Goal: Information Seeking & Learning: Learn about a topic

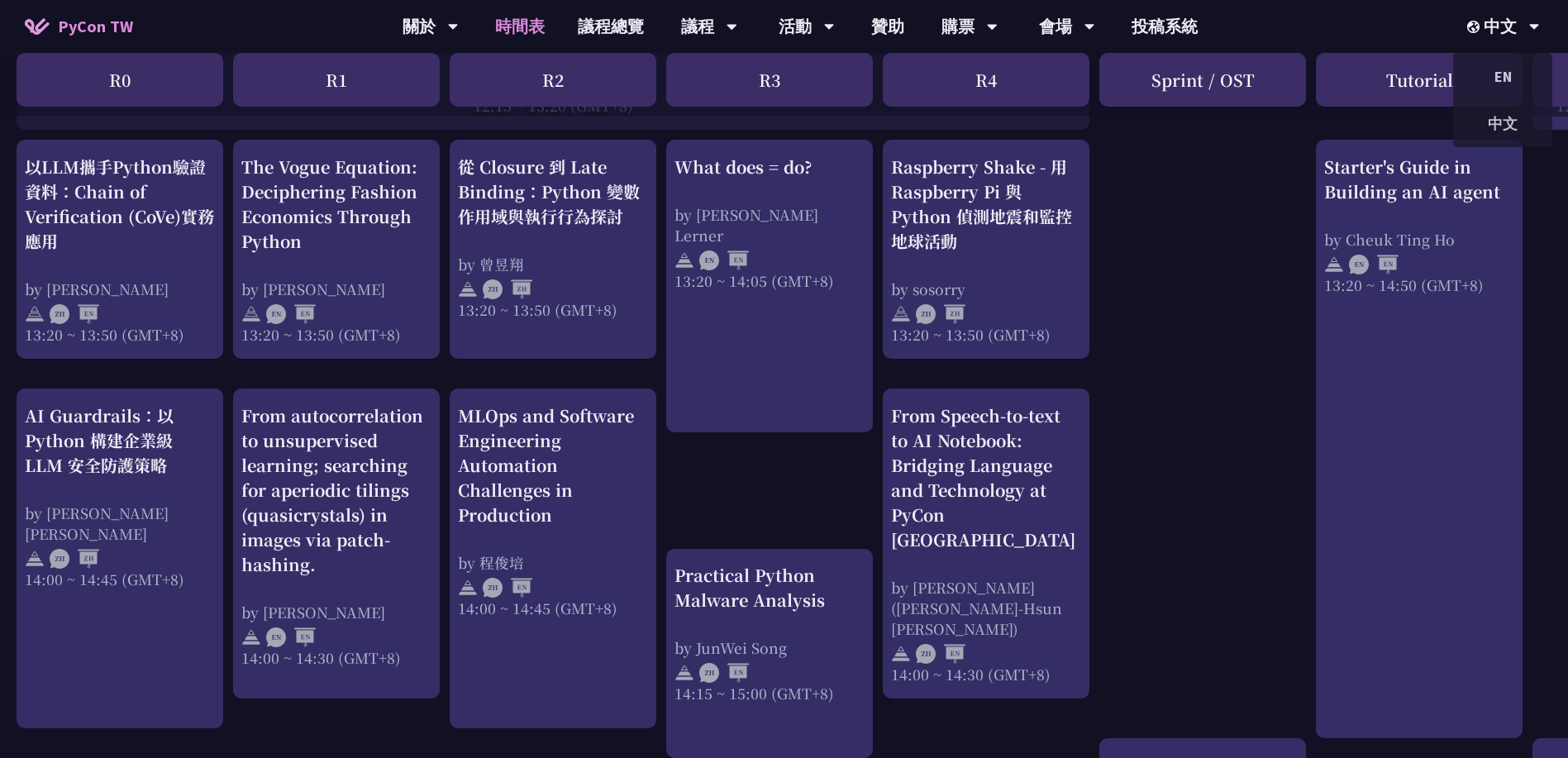
scroll to position [1451, 0]
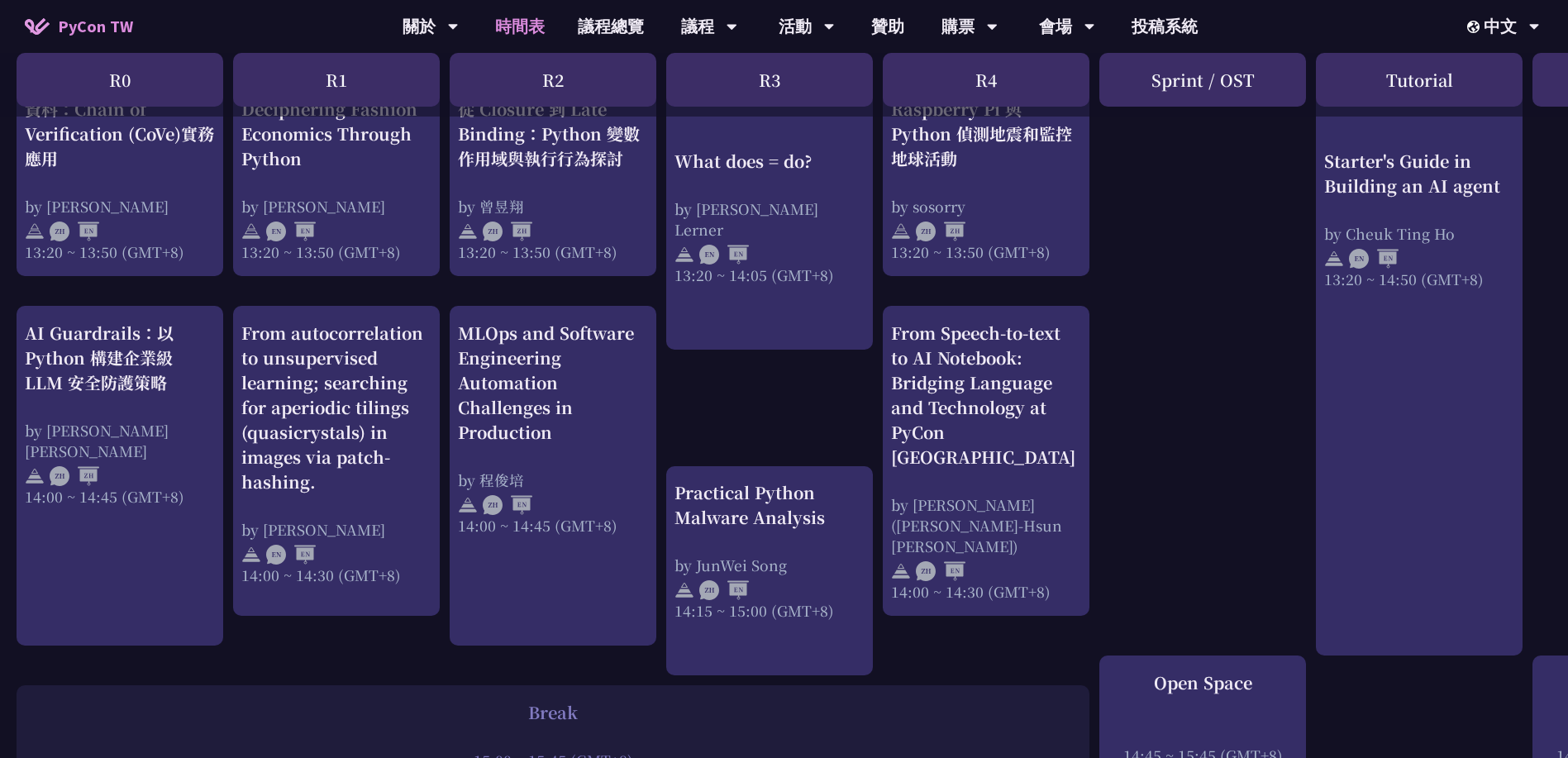
drag, startPoint x: 1150, startPoint y: 240, endPoint x: 1175, endPoint y: 241, distance: 25.0
click at [1150, 240] on div "print("Hello World")，然後呢？ by [PERSON_NAME] 10:50 ~ 11:35 (GMT+8) What does = do…" at bounding box center [877, 93] width 1755 height 2415
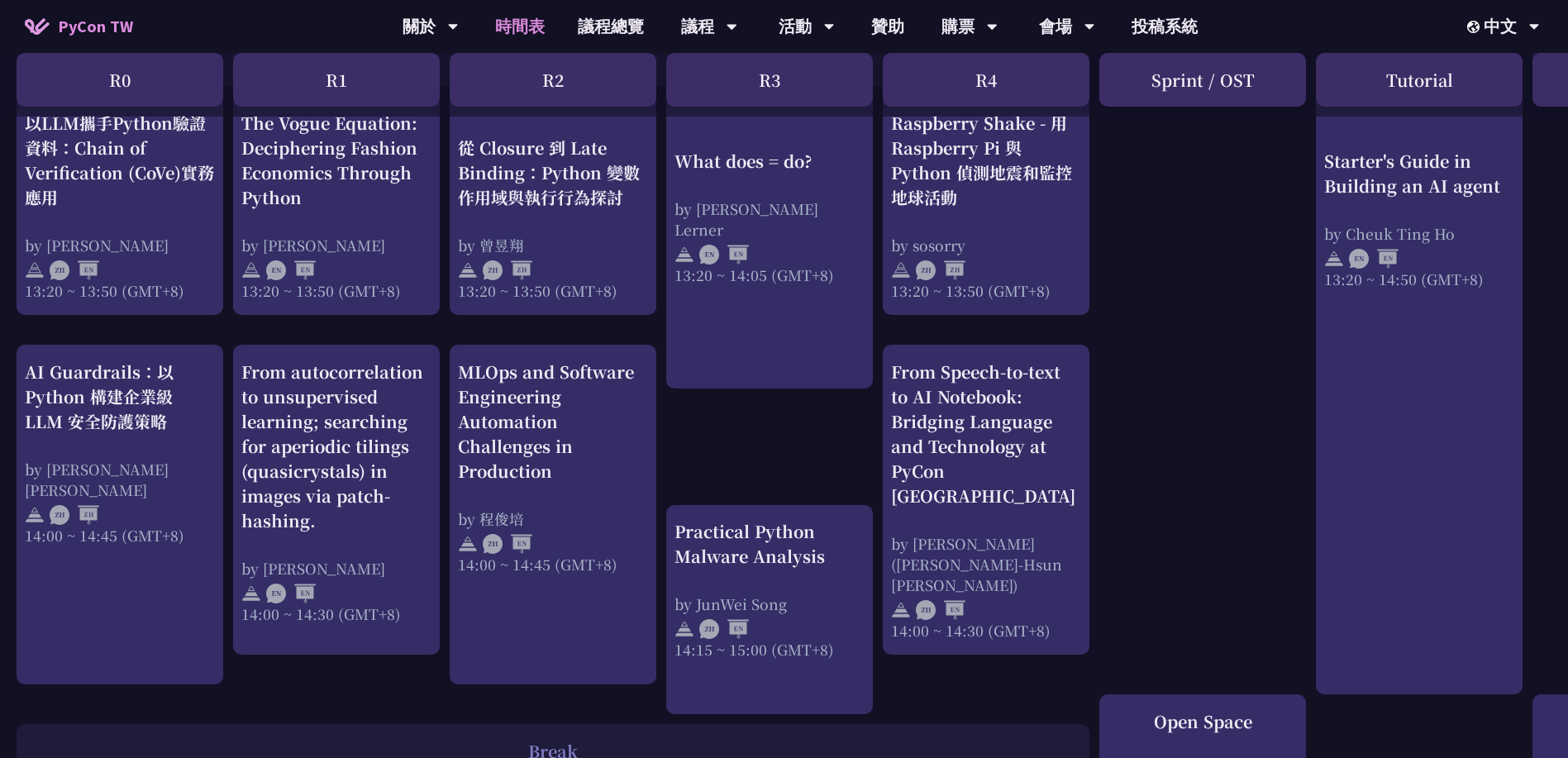
scroll to position [1368, 0]
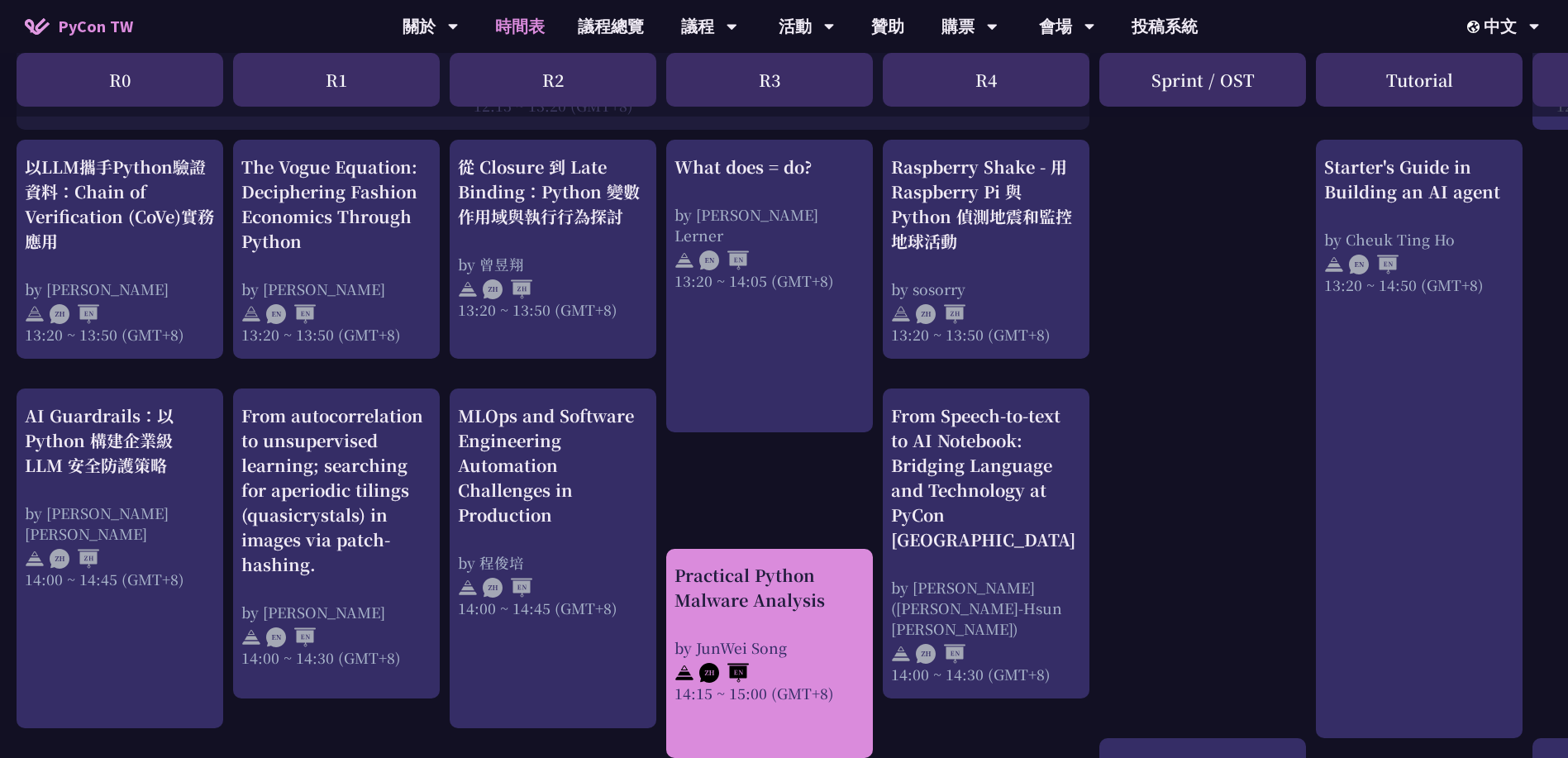
click at [781, 604] on div "Practical Python Malware Analysis" at bounding box center [769, 588] width 190 height 50
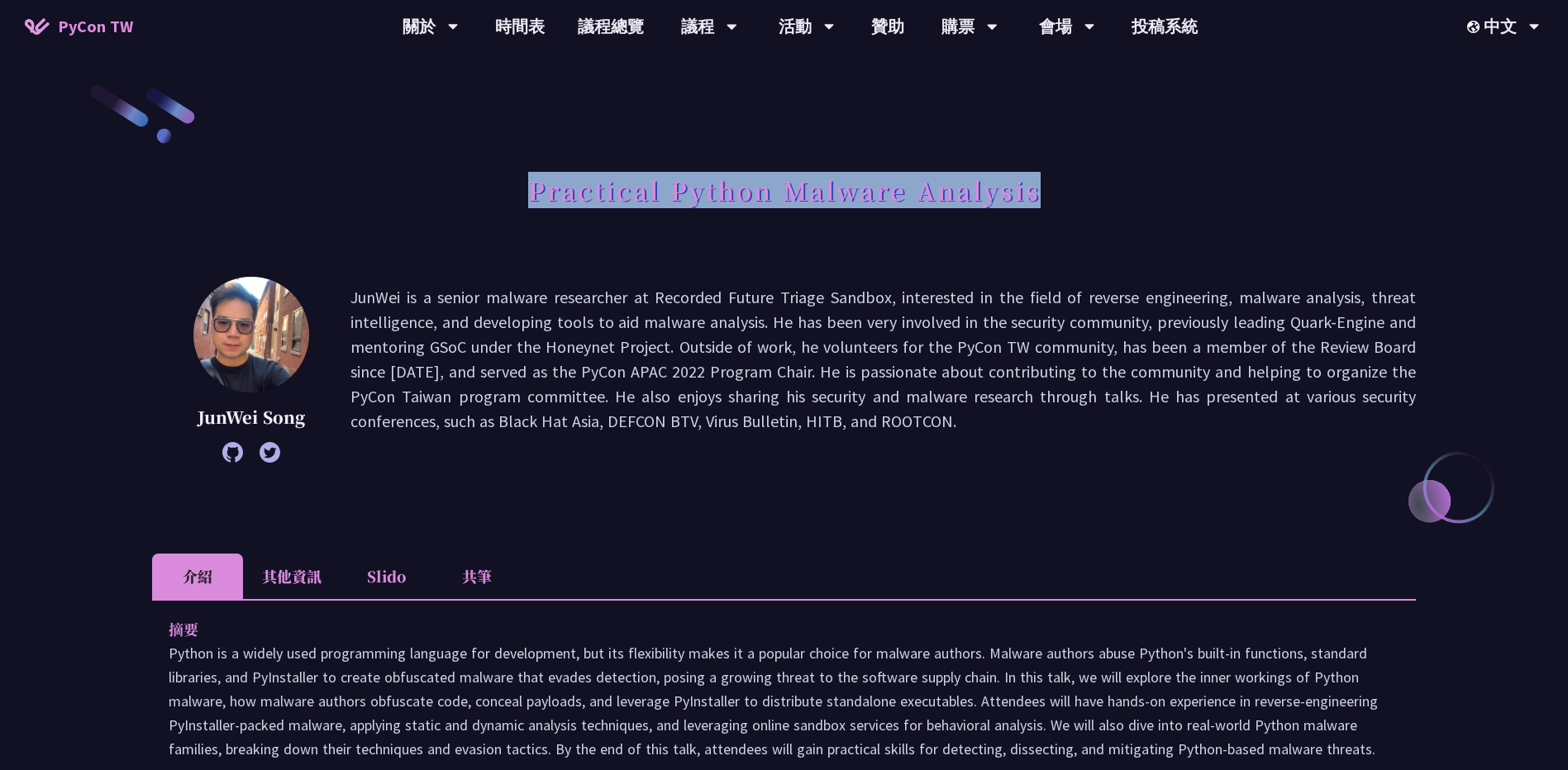
drag, startPoint x: 530, startPoint y: 195, endPoint x: 1170, endPoint y: 218, distance: 640.4
click at [1170, 218] on div "Practical Python Malware Analysis" at bounding box center [784, 208] width 1263 height 86
click at [663, 246] on div "Practical Python Malware Analysis" at bounding box center [784, 208] width 1263 height 86
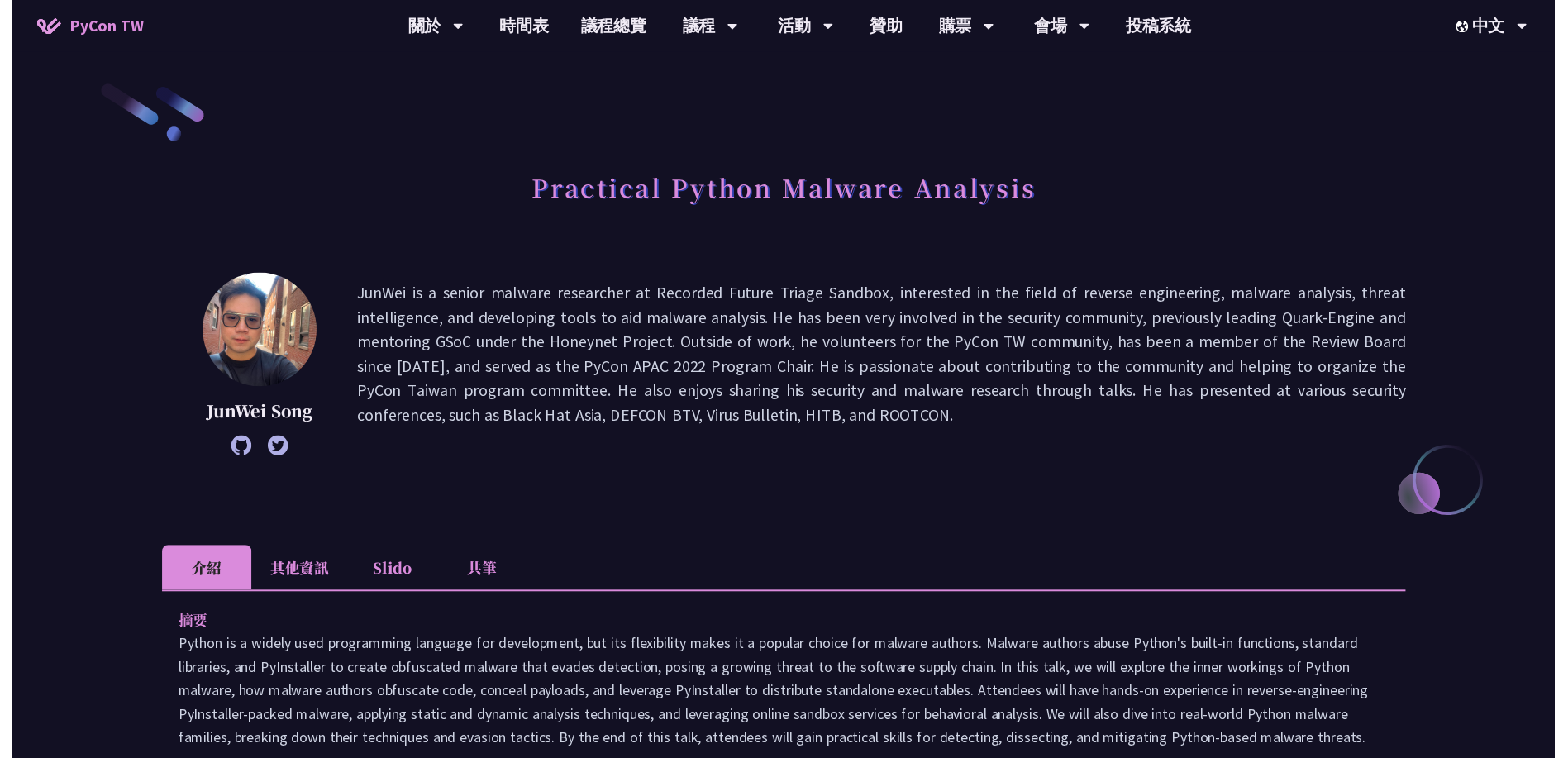
scroll to position [1368, 0]
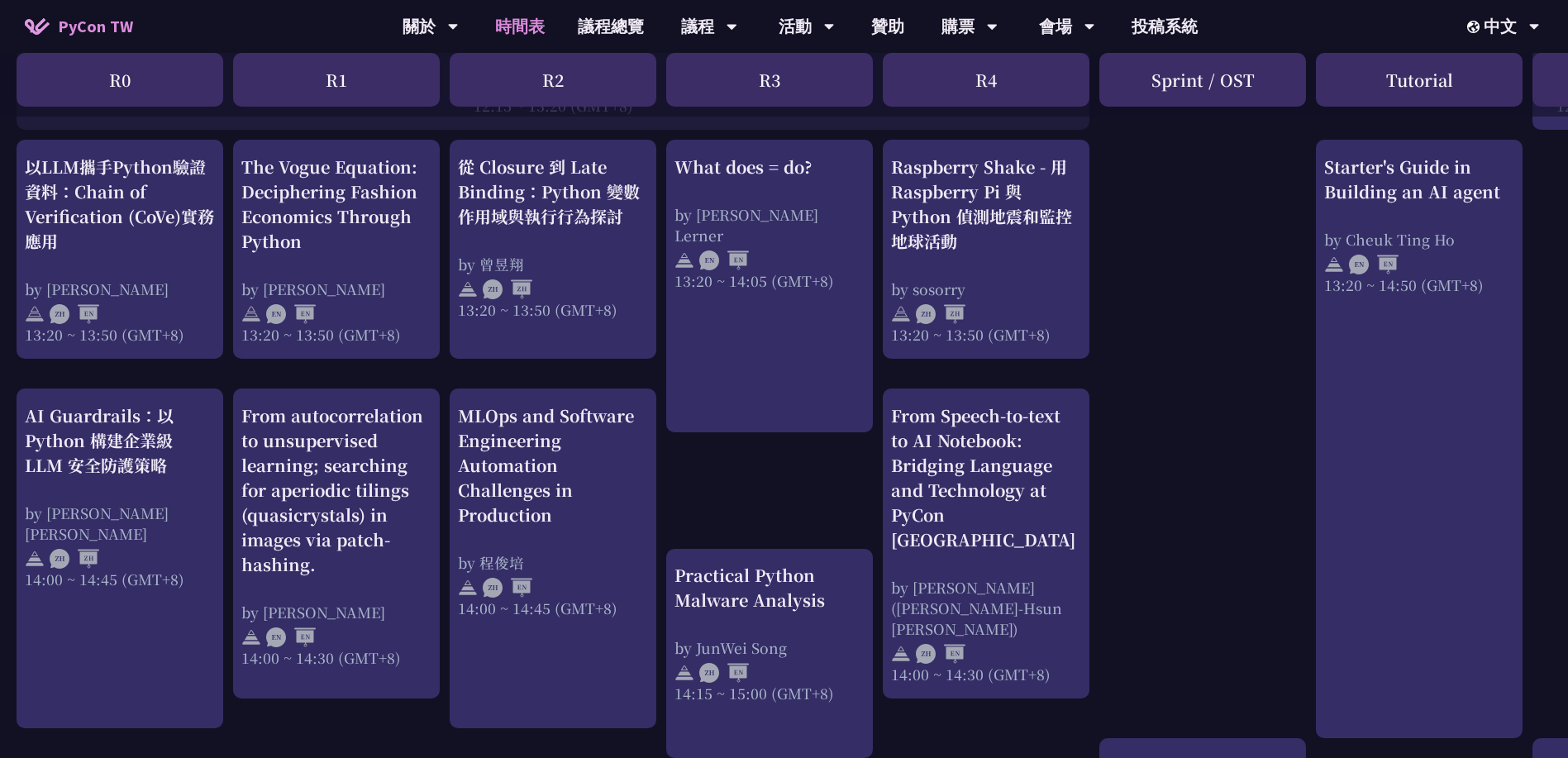
click at [1207, 430] on div "print("Hello World")，然後呢？ by [PERSON_NAME] 10:50 ~ 11:35 (GMT+8) What does = do…" at bounding box center [877, 176] width 1755 height 2415
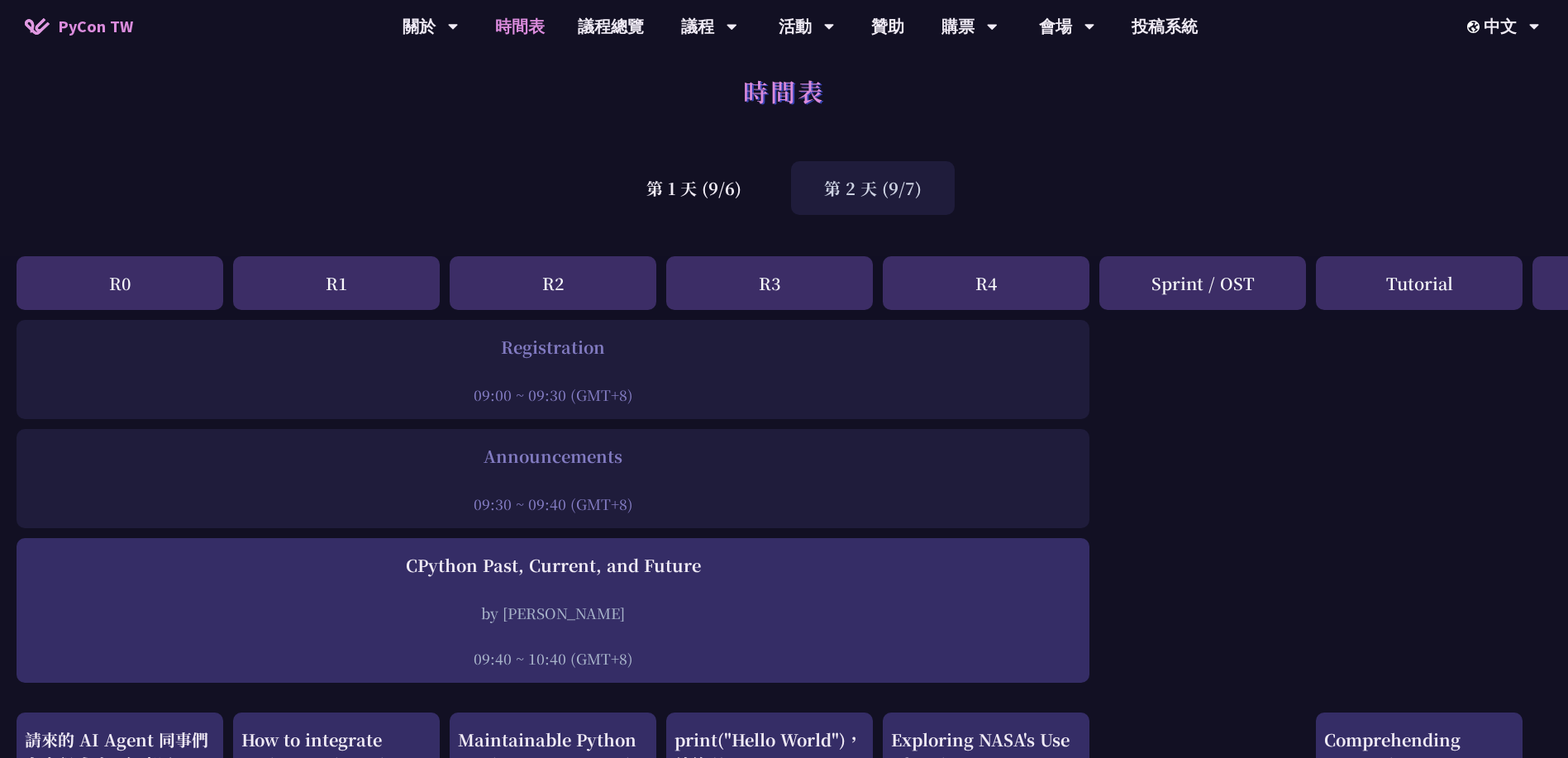
scroll to position [0, 0]
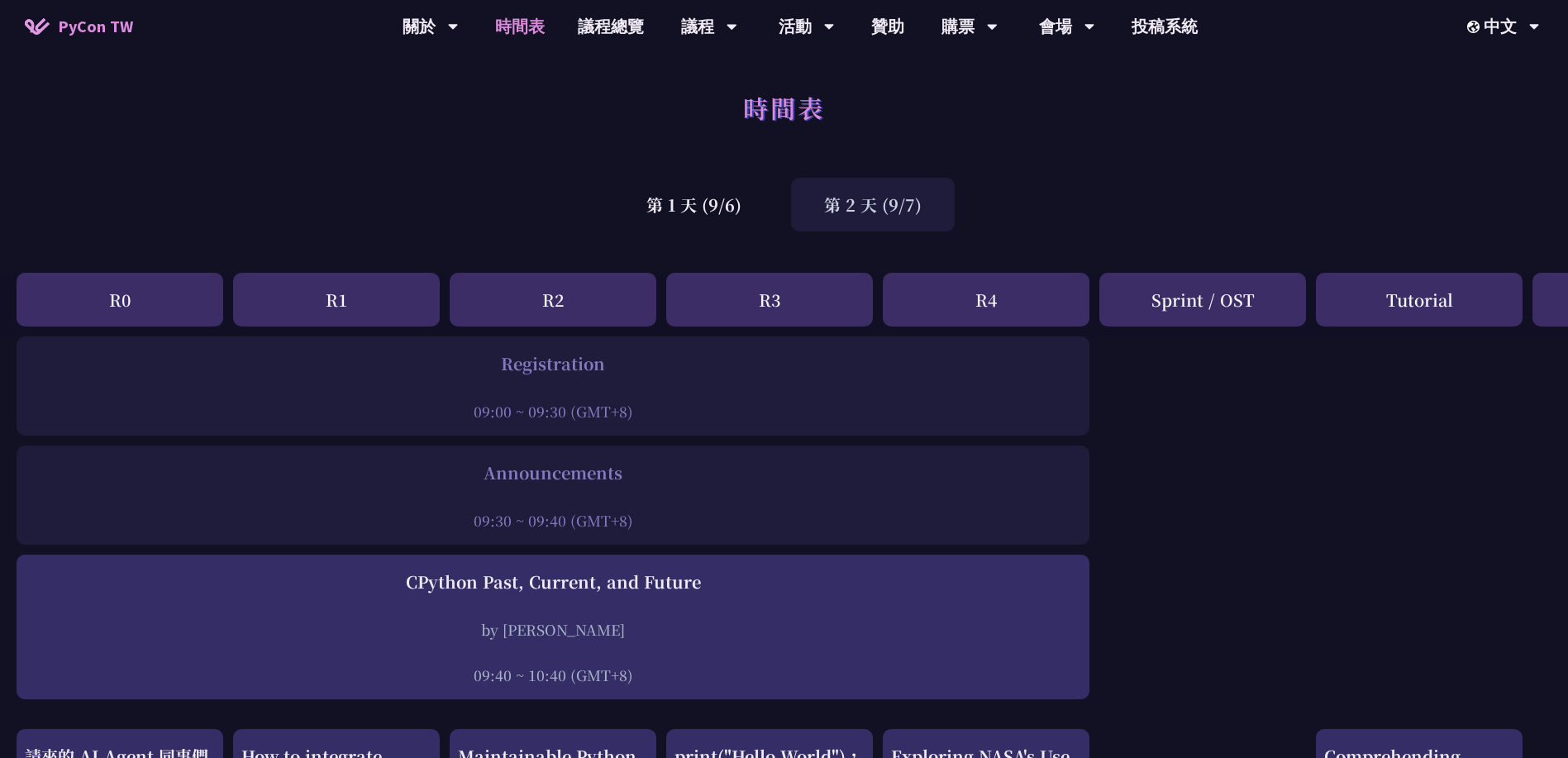
click at [749, 207] on div "第 1 天 (9/6)" at bounding box center [693, 204] width 161 height 53
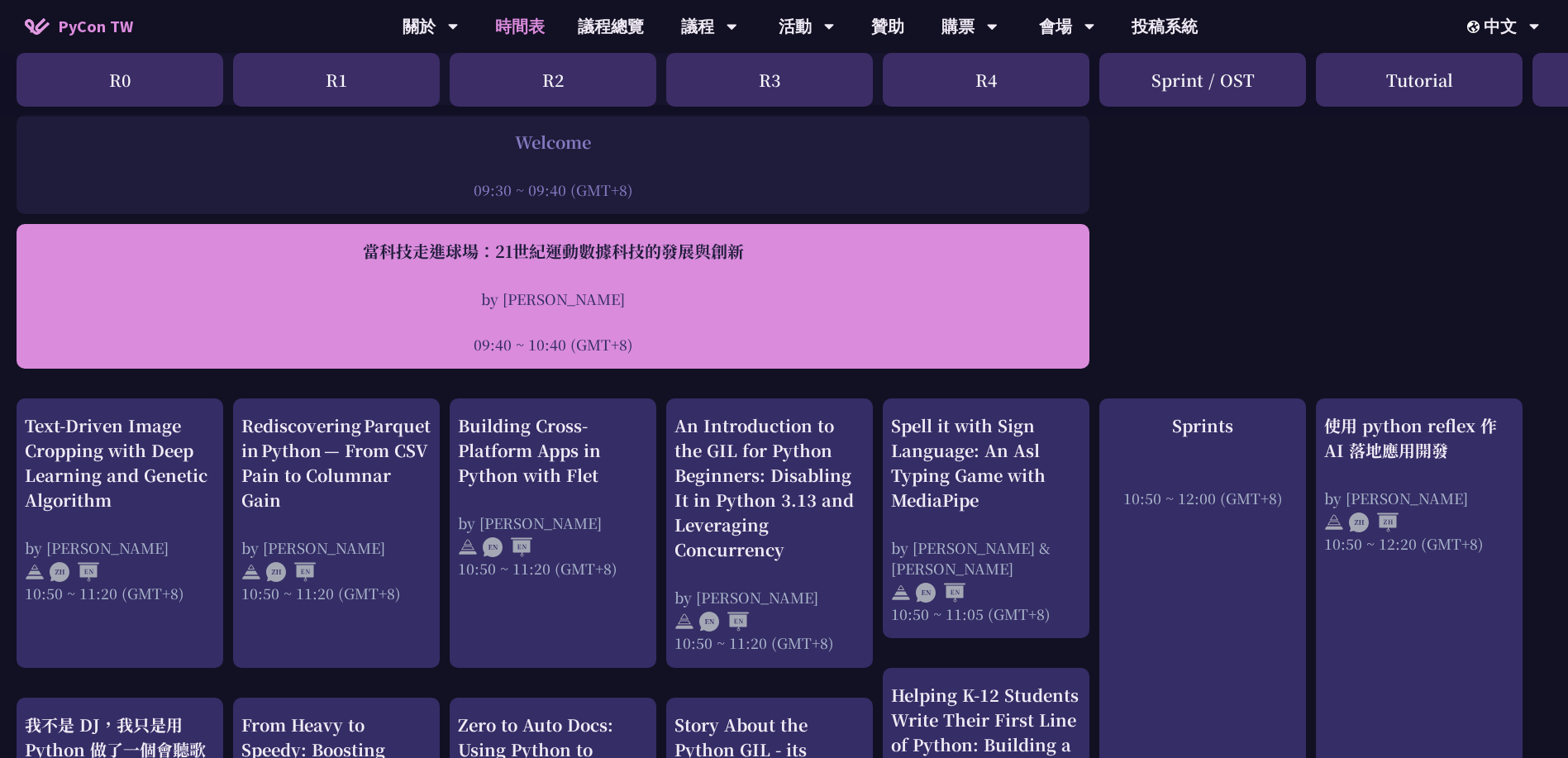
click at [809, 278] on div "當科技走進球場：21世紀運動數據科技的發展與創新 by [PERSON_NAME] 09:40 ~ 10:40 (GMT+8)" at bounding box center [552, 296] width 1056 height 116
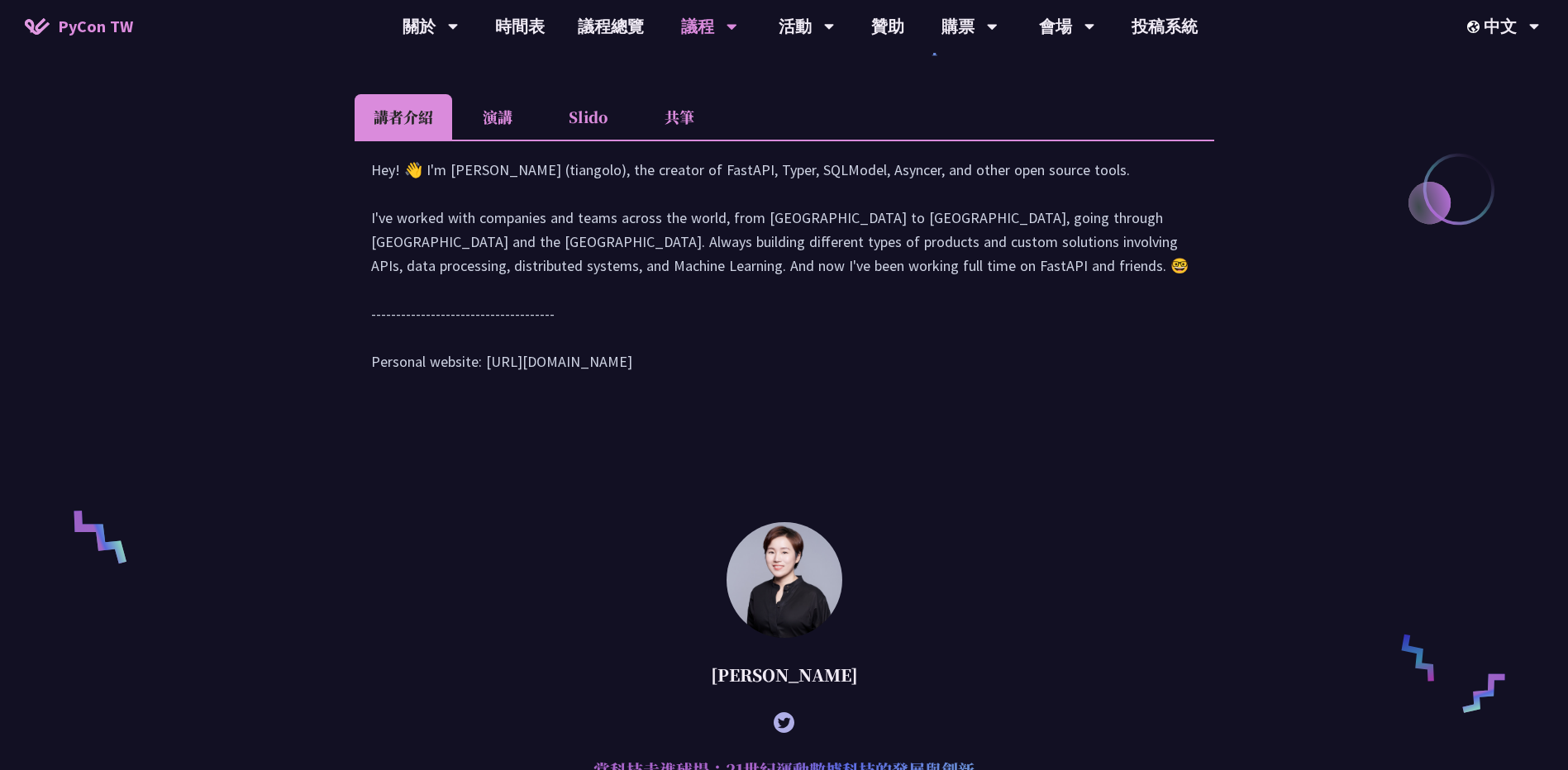
scroll to position [775, 0]
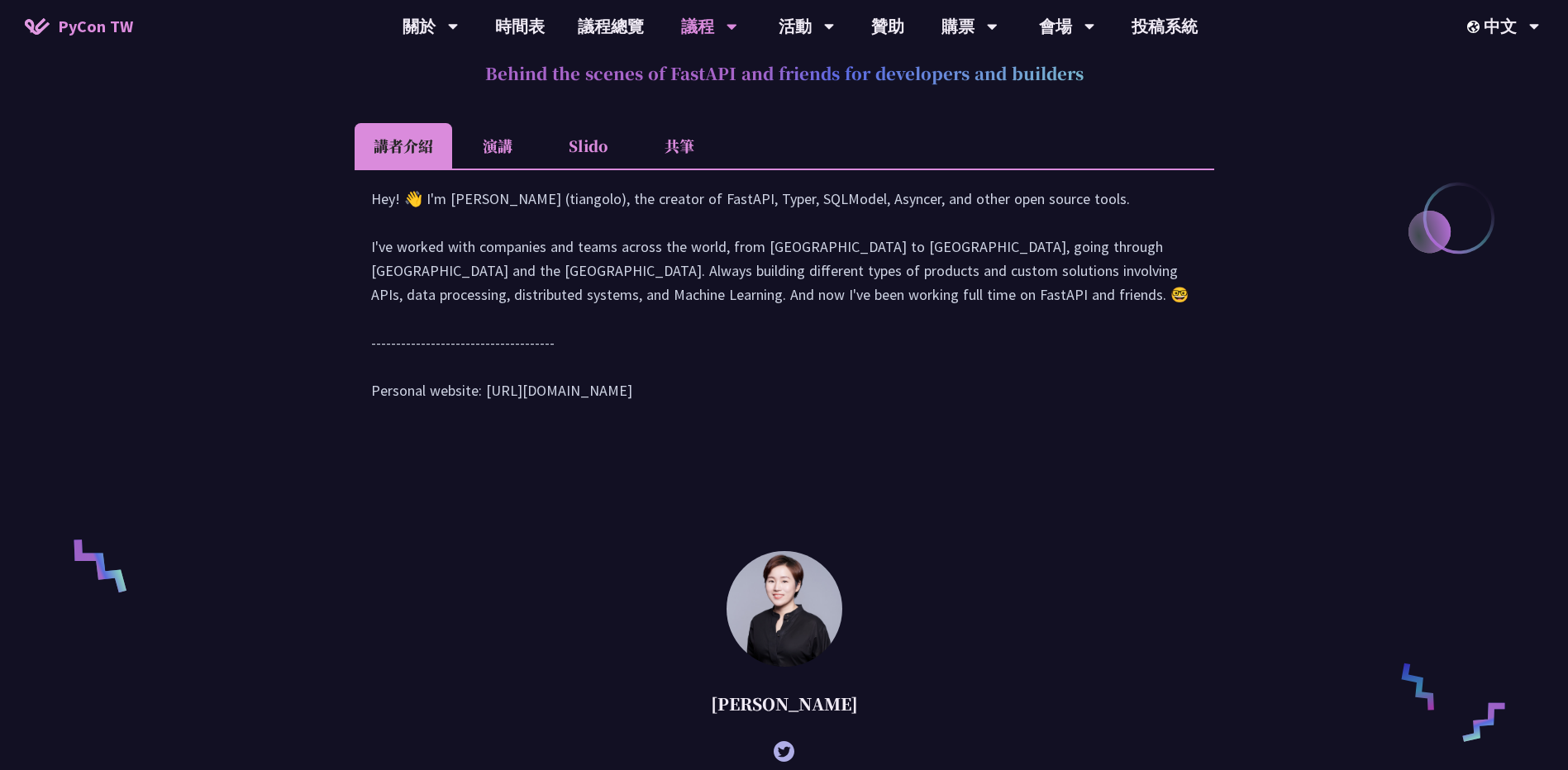
click at [502, 151] on li "演講" at bounding box center [497, 146] width 91 height 46
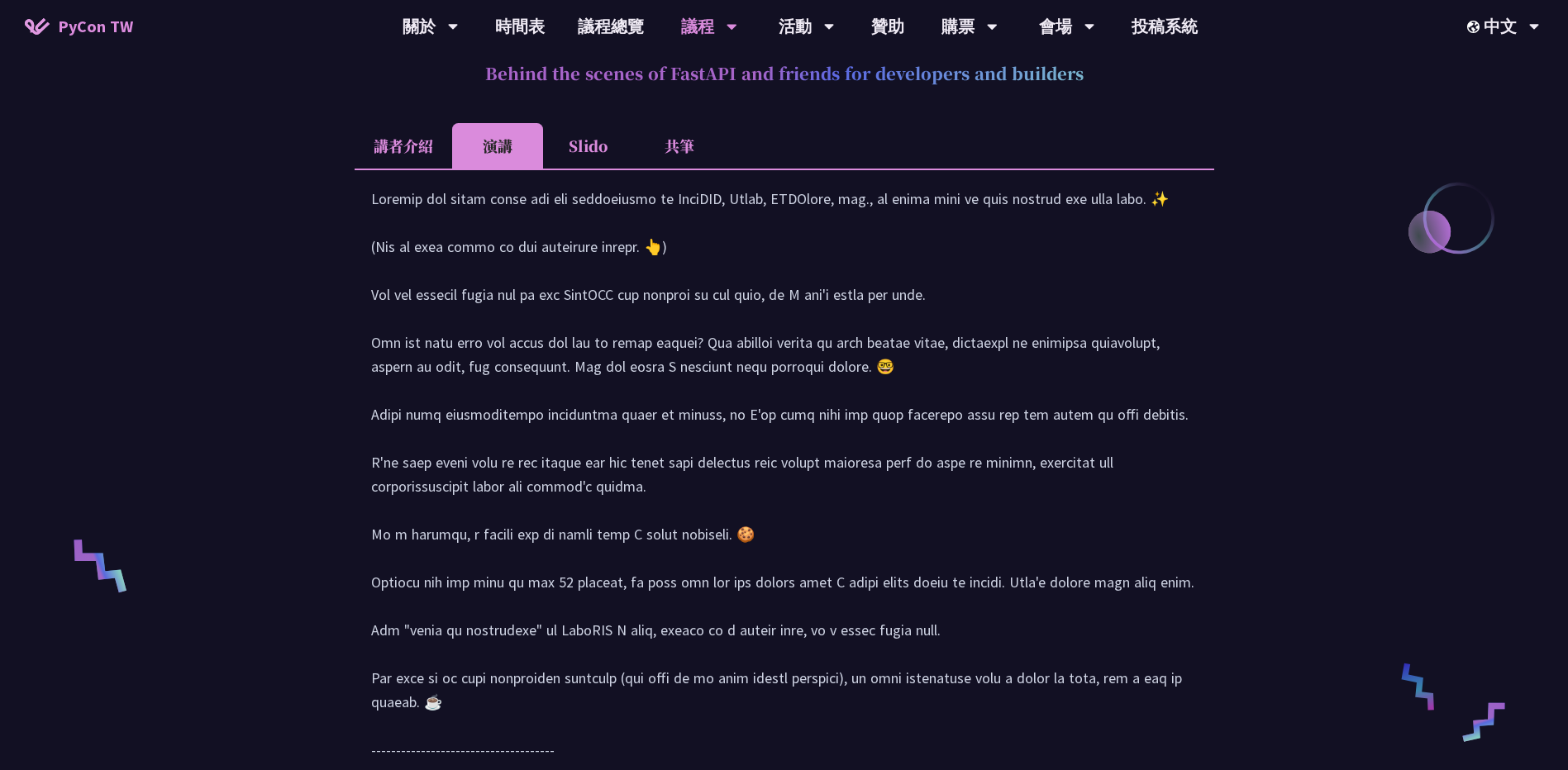
click at [599, 155] on li "Slido" at bounding box center [588, 146] width 91 height 46
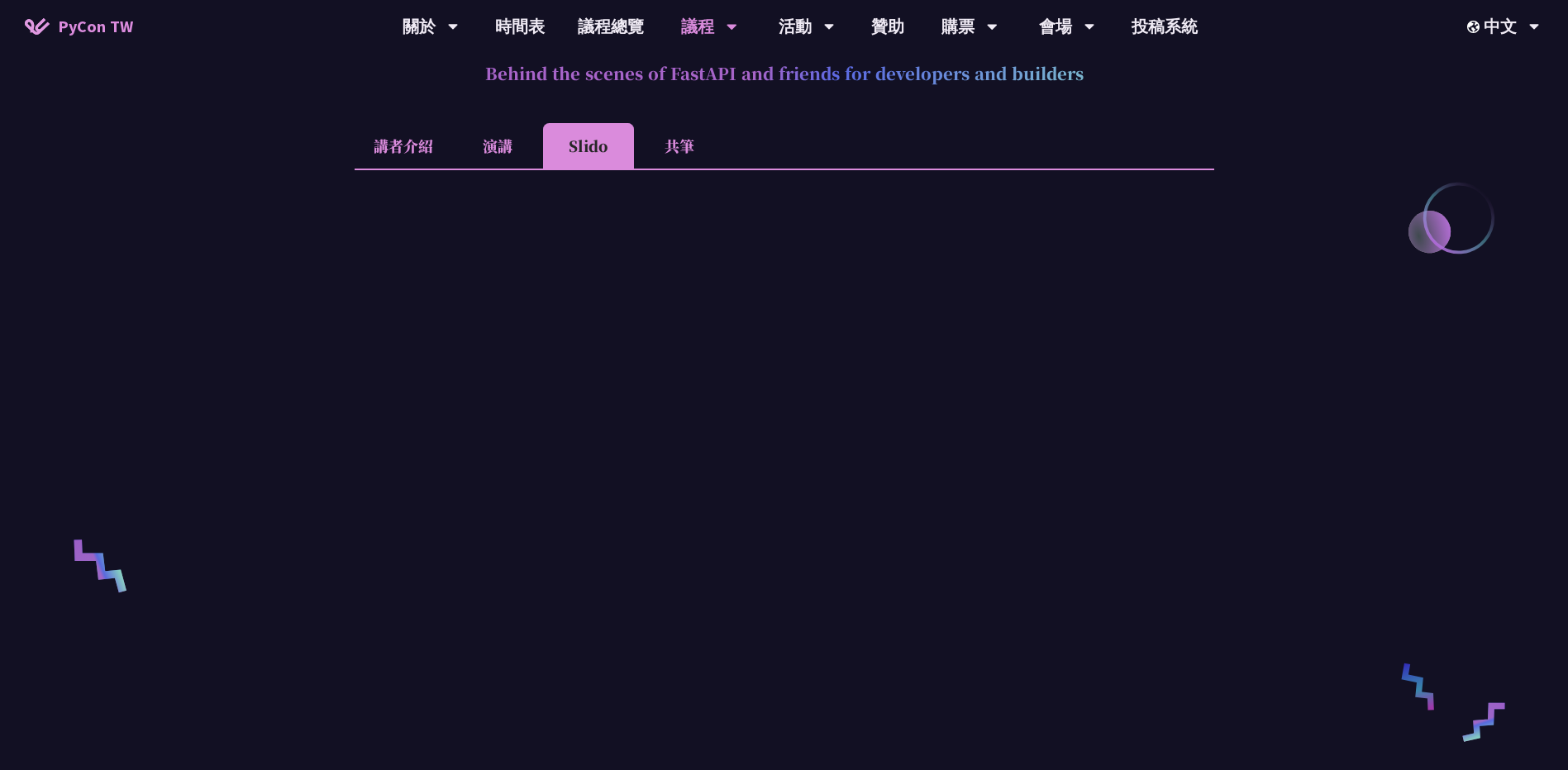
click at [660, 147] on li "共筆" at bounding box center [679, 146] width 91 height 46
